Goal: Information Seeking & Learning: Learn about a topic

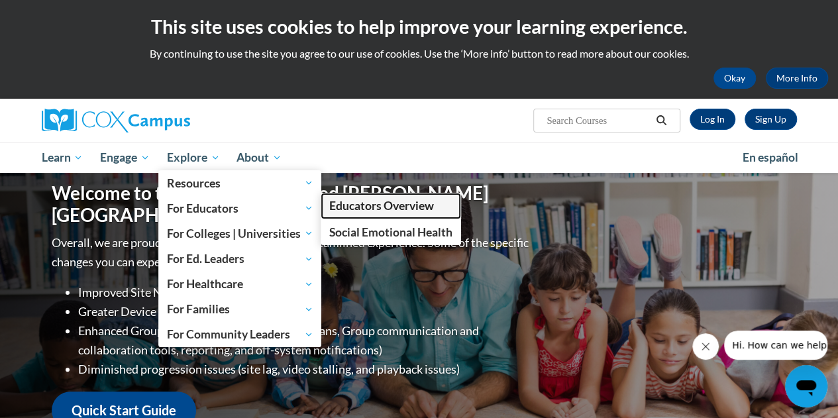
click at [339, 201] on span "Educators Overview" at bounding box center [381, 206] width 105 height 14
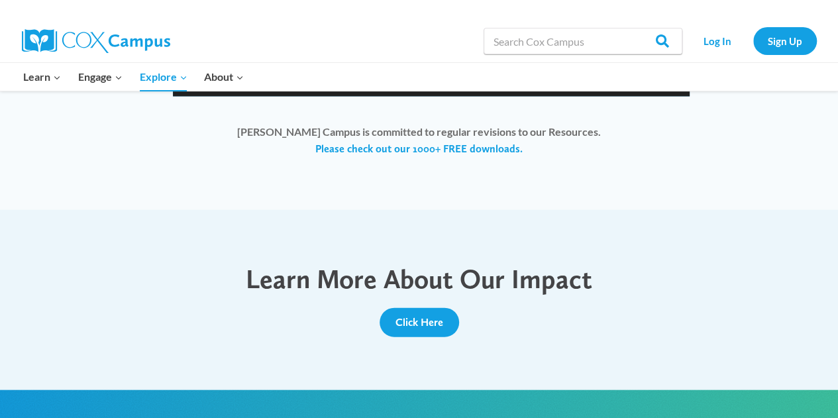
scroll to position [1140, 0]
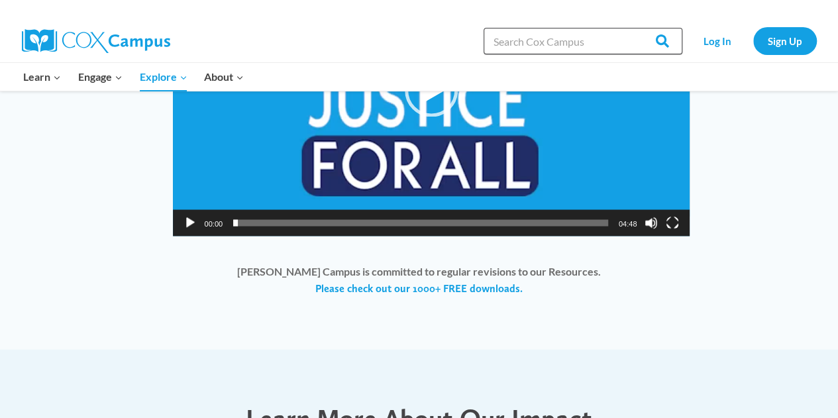
click at [497, 39] on input "Search in https://coxcampus.org/" at bounding box center [583, 41] width 199 height 27
type input "active supervision"
click at [631, 28] on input "Search" at bounding box center [657, 41] width 52 height 27
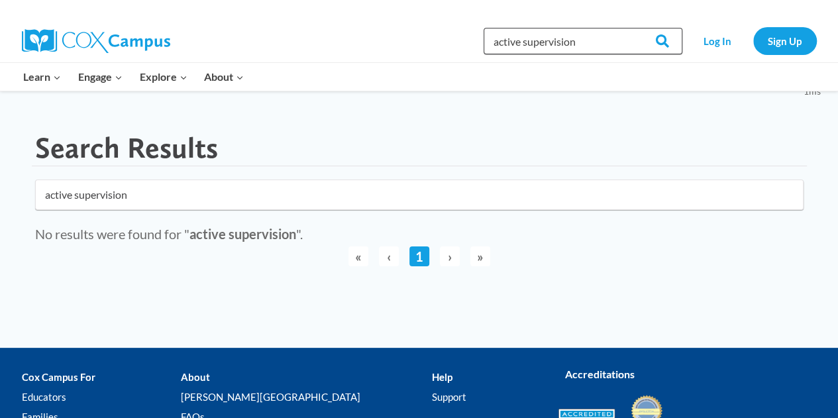
click at [576, 47] on input "active supervision" at bounding box center [583, 41] width 199 height 27
type input "communication"
click at [631, 28] on input "Search" at bounding box center [657, 41] width 52 height 27
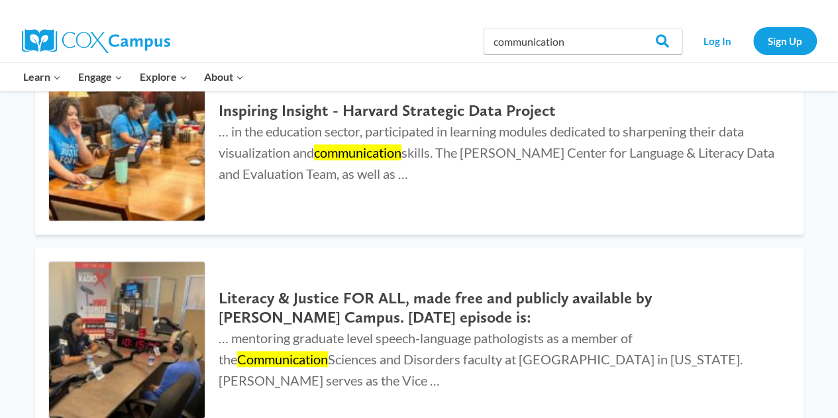
scroll to position [212, 0]
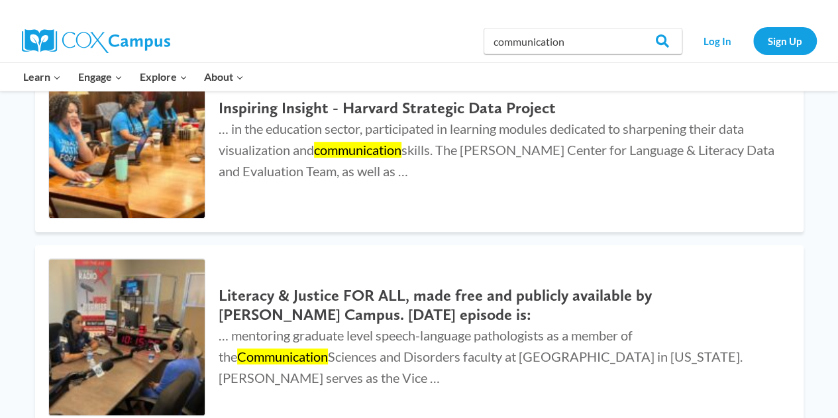
click at [0, 0] on link "Early Care and Learning" at bounding box center [0, 0] width 0 height 0
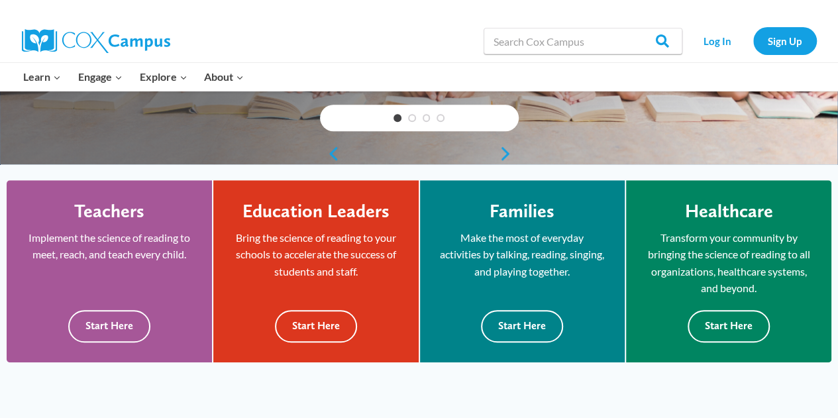
scroll to position [285, 0]
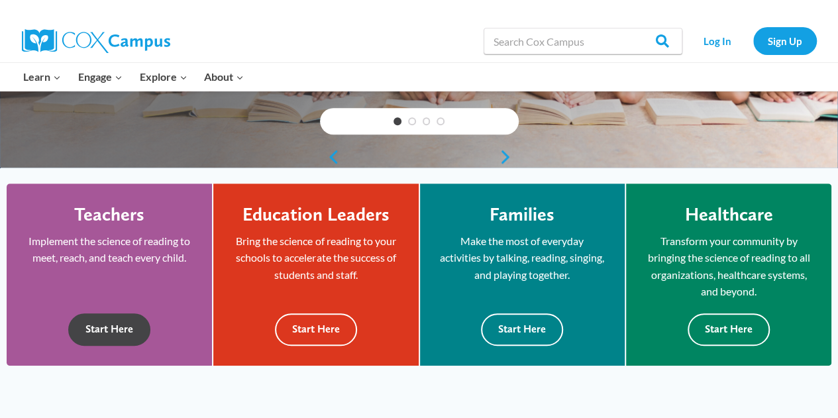
click at [127, 322] on button "Start Here" at bounding box center [109, 329] width 82 height 32
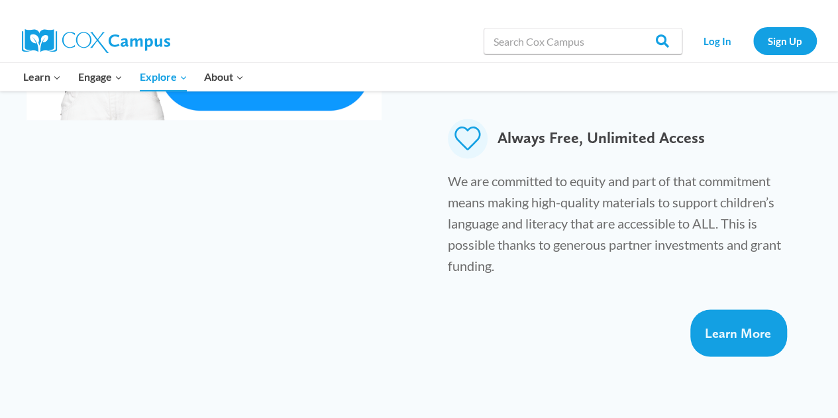
scroll to position [973, 0]
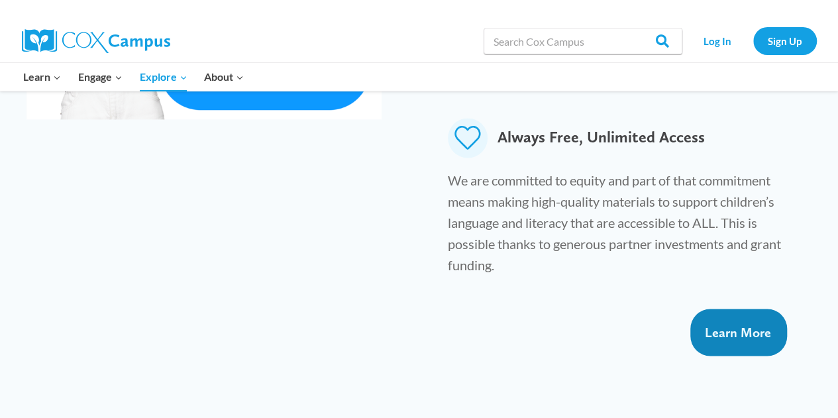
click at [699, 309] on link "Learn More" at bounding box center [738, 332] width 97 height 47
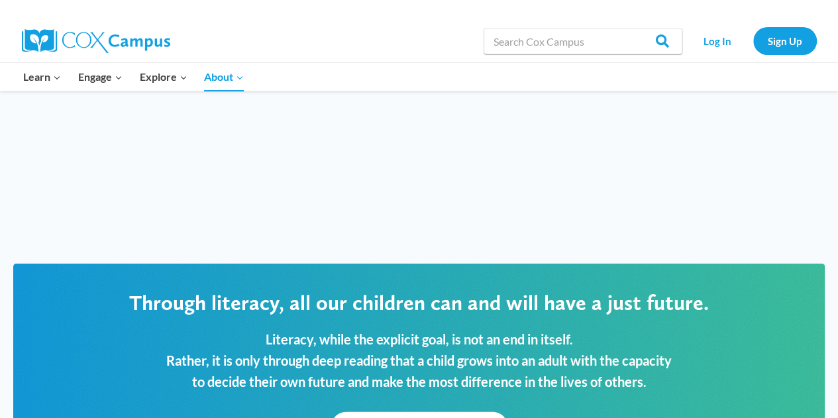
scroll to position [1511, 0]
